Goal: Transaction & Acquisition: Purchase product/service

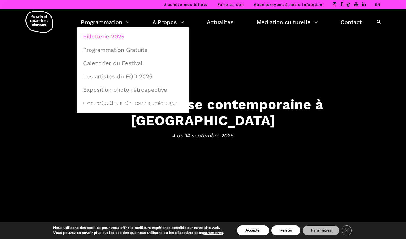
click at [117, 36] on link "Billetterie 2025" at bounding box center [133, 36] width 106 height 13
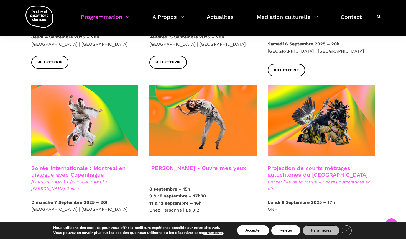
scroll to position [261, 0]
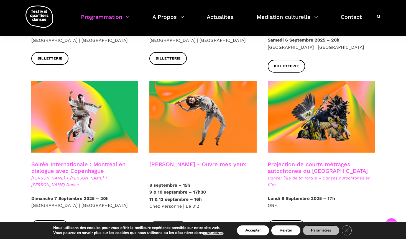
click at [96, 161] on link "Soirée Internationale : Montréal en dialogue avec Copenhague" at bounding box center [78, 167] width 94 height 13
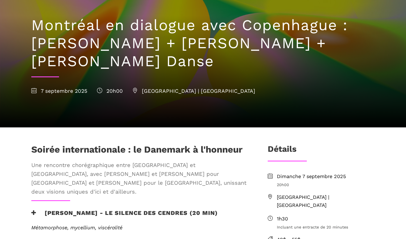
scroll to position [127, 0]
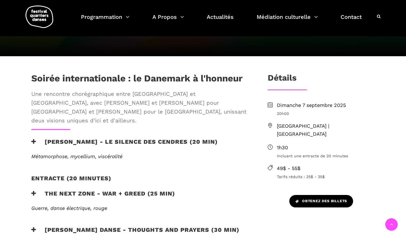
click at [321, 199] on span "Obtenez des billets" at bounding box center [322, 202] width 52 height 6
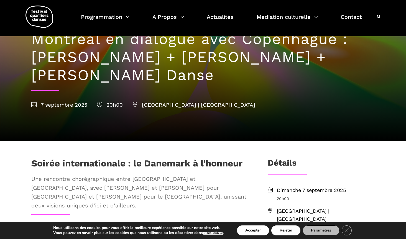
scroll to position [38, 0]
